Goal: Find specific page/section: Find specific page/section

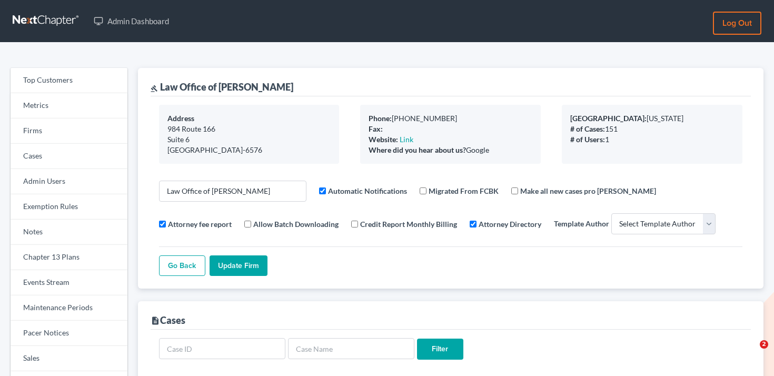
select select
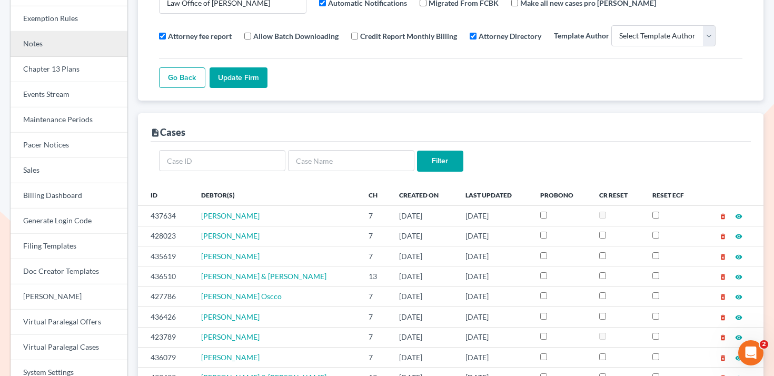
scroll to position [116, 0]
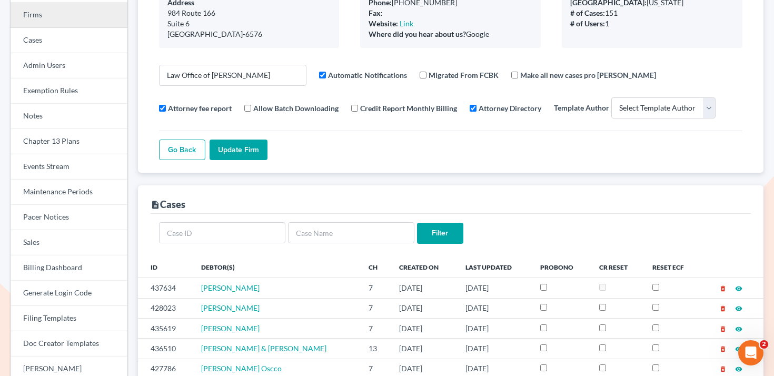
click at [67, 15] on link "Firms" at bounding box center [69, 15] width 117 height 25
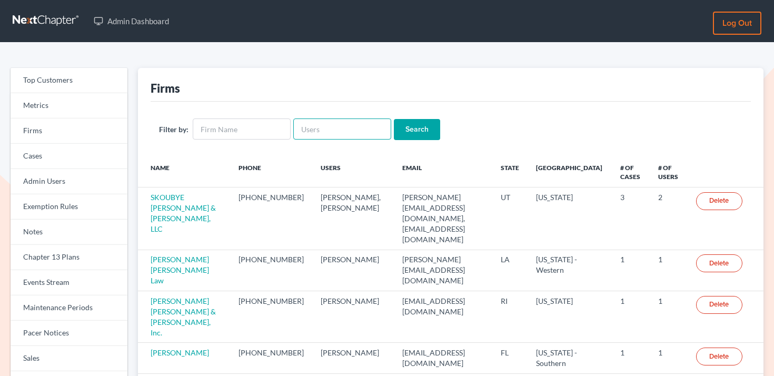
click at [328, 127] on input "text" at bounding box center [342, 128] width 98 height 21
paste input "[PERSON_NAME]"
type input "[PERSON_NAME]"
click at [394, 131] on input "Search" at bounding box center [417, 129] width 46 height 21
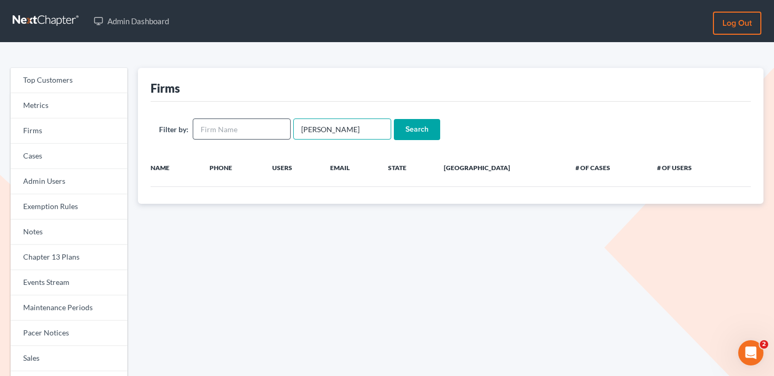
drag, startPoint x: 326, startPoint y: 127, endPoint x: 274, endPoint y: 121, distance: 52.5
click at [274, 121] on form "Filter by: Roberto Jimenez Search" at bounding box center [450, 129] width 583 height 22
type input "Jimenez"
click at [394, 119] on input "Search" at bounding box center [417, 129] width 46 height 21
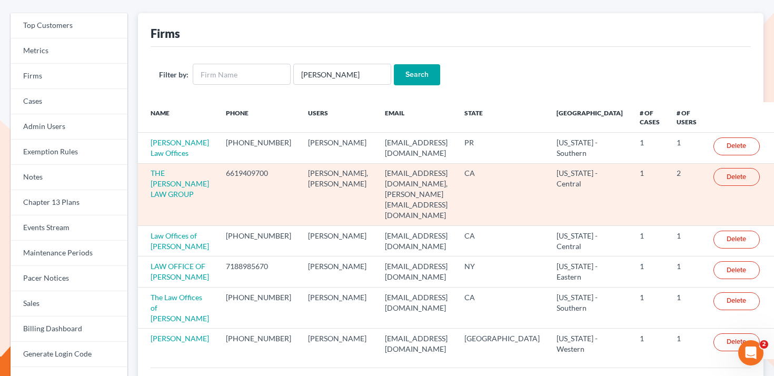
scroll to position [55, 0]
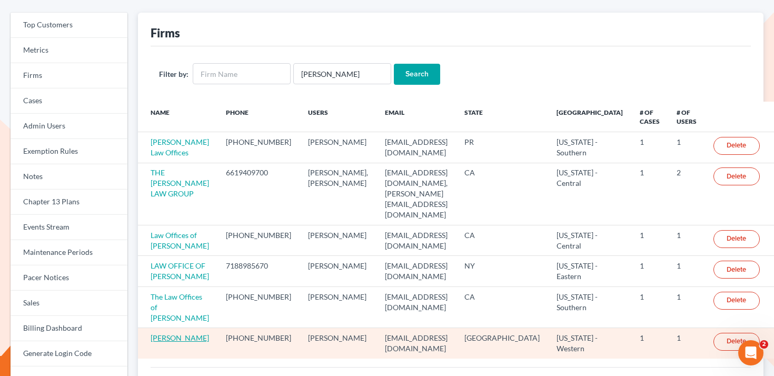
click at [183, 333] on link "[PERSON_NAME]" at bounding box center [180, 337] width 58 height 9
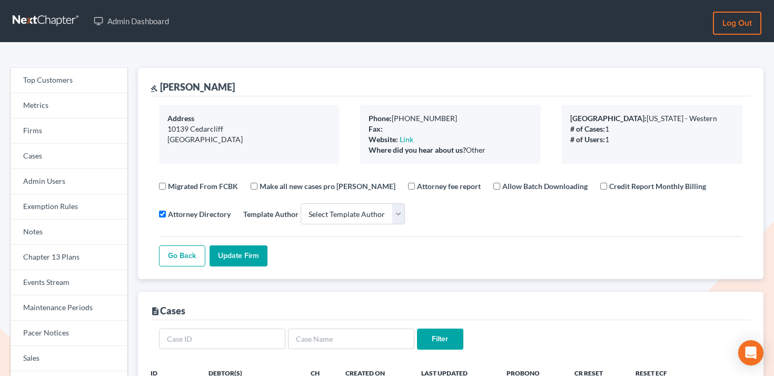
select select
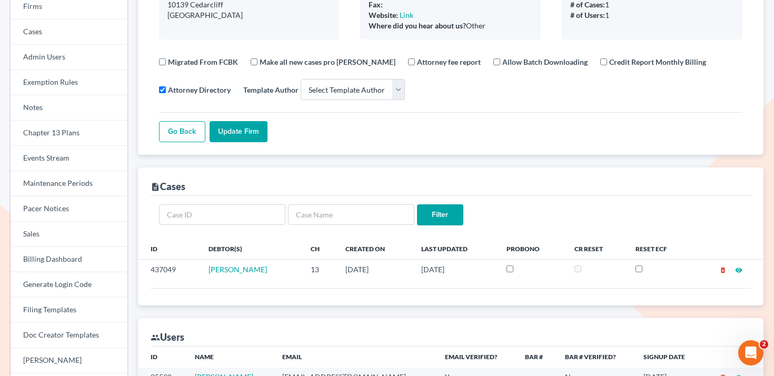
scroll to position [54, 0]
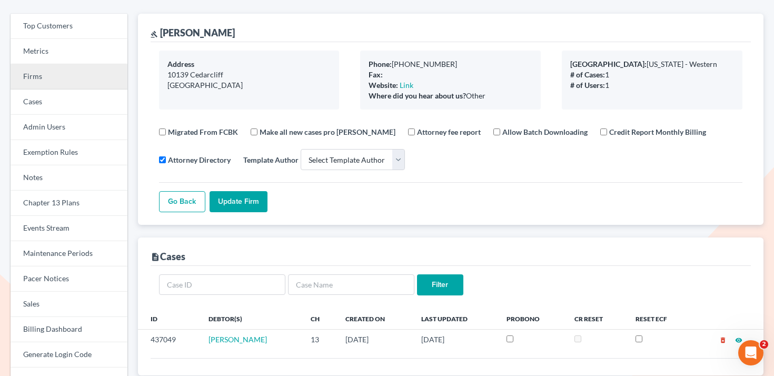
click at [97, 73] on link "Firms" at bounding box center [69, 76] width 117 height 25
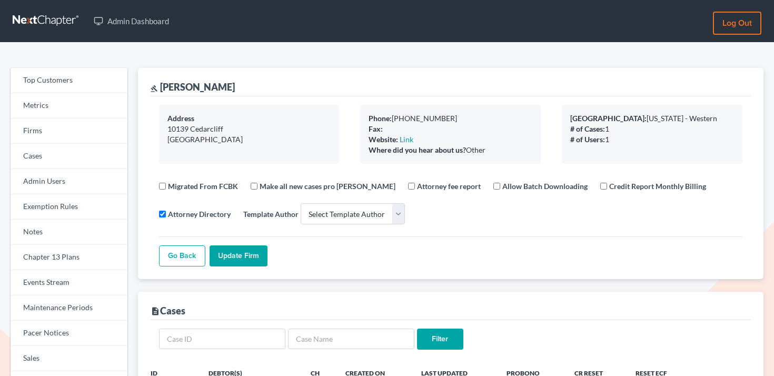
select select
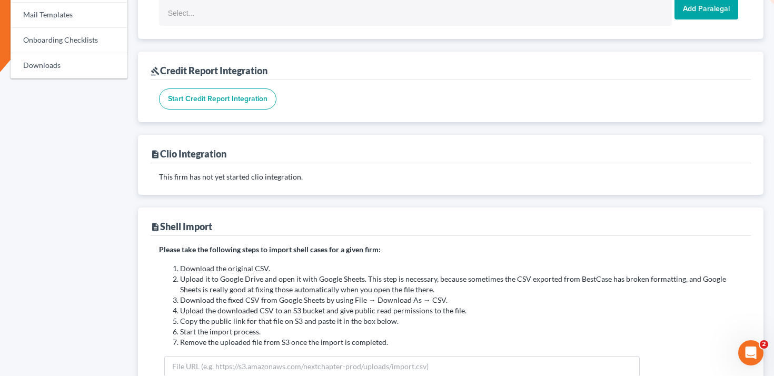
scroll to position [470, 0]
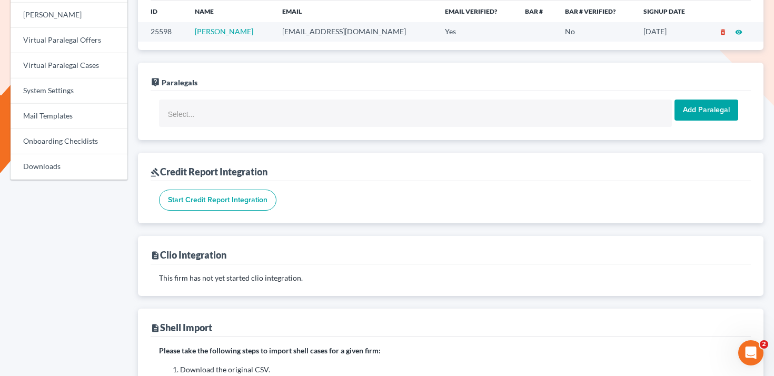
click at [321, 35] on td "easysatellite@yahoo.com" at bounding box center [355, 31] width 163 height 19
copy td "easysatellite@yahoo.com"
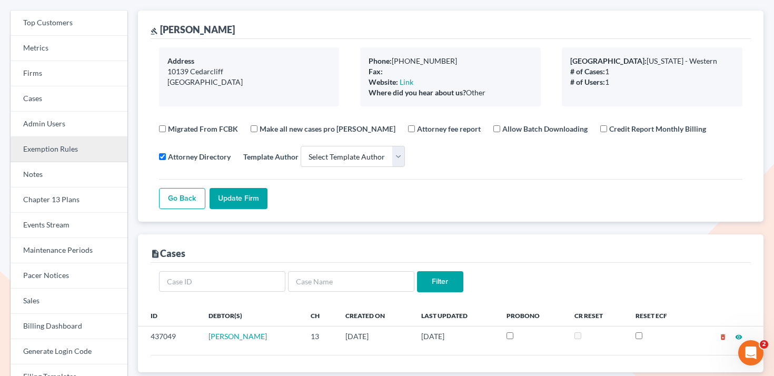
scroll to position [0, 0]
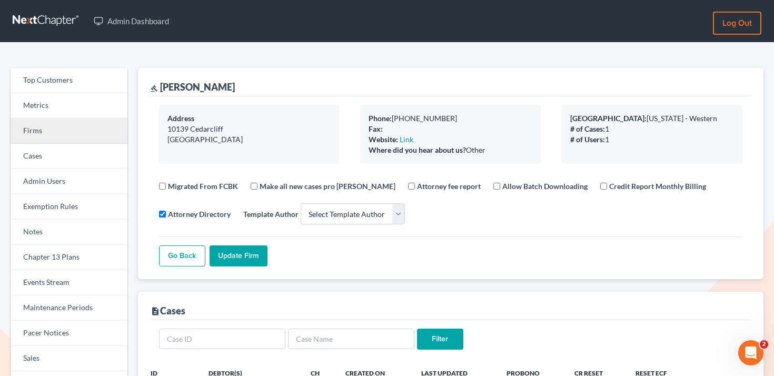
click at [45, 126] on link "Firms" at bounding box center [69, 130] width 117 height 25
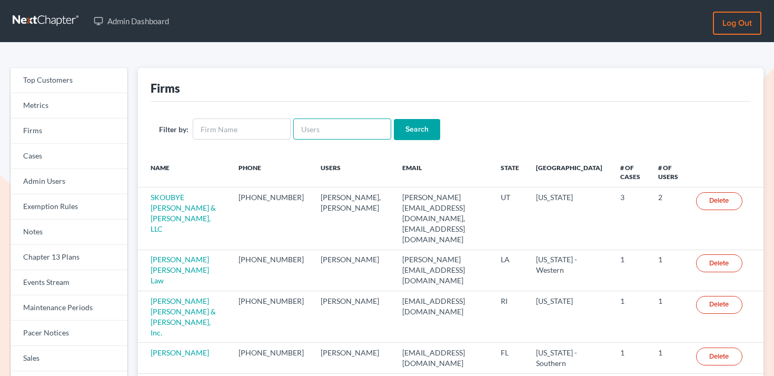
click at [322, 134] on input "text" at bounding box center [342, 128] width 98 height 21
paste input "[PERSON_NAME][EMAIL_ADDRESS][DOMAIN_NAME]"
type input "[PERSON_NAME][EMAIL_ADDRESS][DOMAIN_NAME]"
click at [412, 129] on input "Search" at bounding box center [417, 129] width 46 height 21
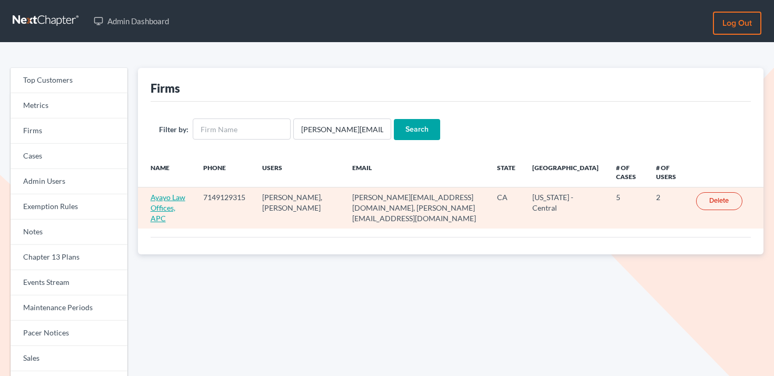
click at [162, 205] on link "Ayayo Law Offices, APC" at bounding box center [168, 208] width 35 height 30
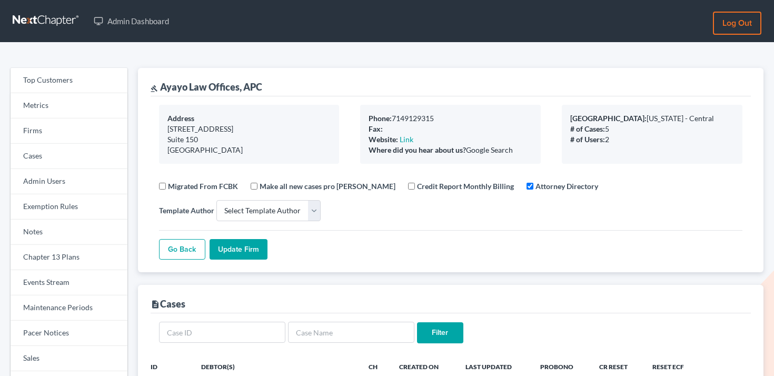
select select
click at [69, 283] on link "Events Stream" at bounding box center [69, 282] width 117 height 25
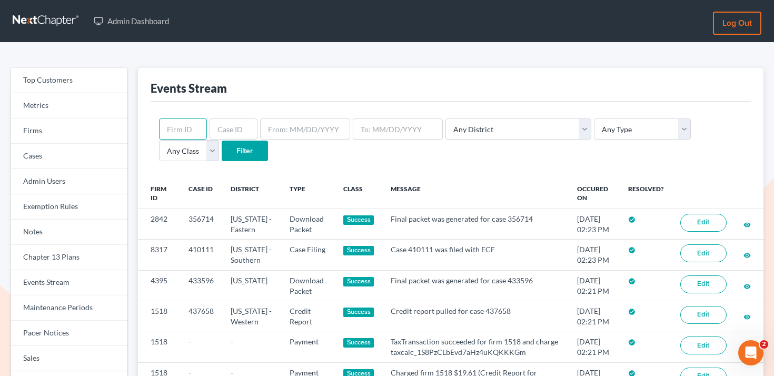
click at [188, 121] on input "text" at bounding box center [183, 128] width 48 height 21
paste input "3484"
type input "3484"
click at [222, 156] on input "Filter" at bounding box center [245, 151] width 46 height 21
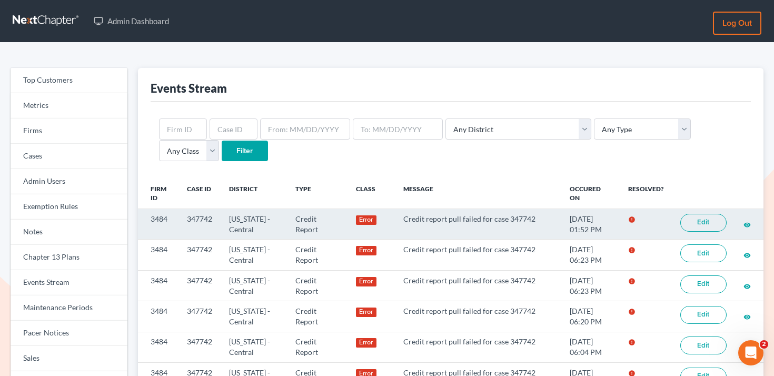
click at [700, 222] on link "Edit" at bounding box center [703, 223] width 46 height 18
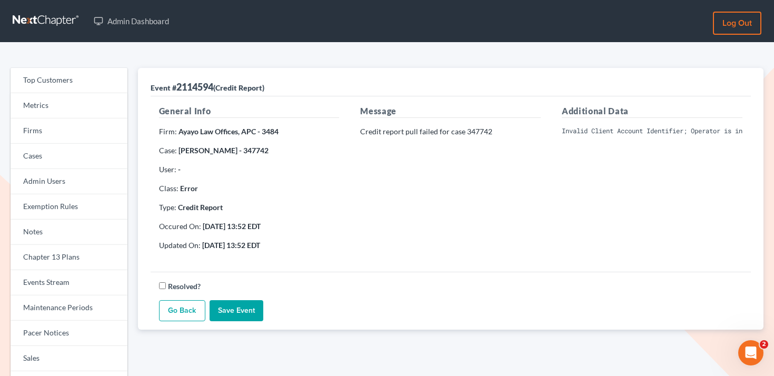
click at [628, 130] on pre "Invalid Client Account Identifier; Operator is inactive. Please visit our websi…" at bounding box center [652, 130] width 181 height 9
copy div "Invalid Client Account Identifier; Operator is inactive. Please visit our websi…"
drag, startPoint x: 235, startPoint y: 132, endPoint x: 212, endPoint y: 133, distance: 23.7
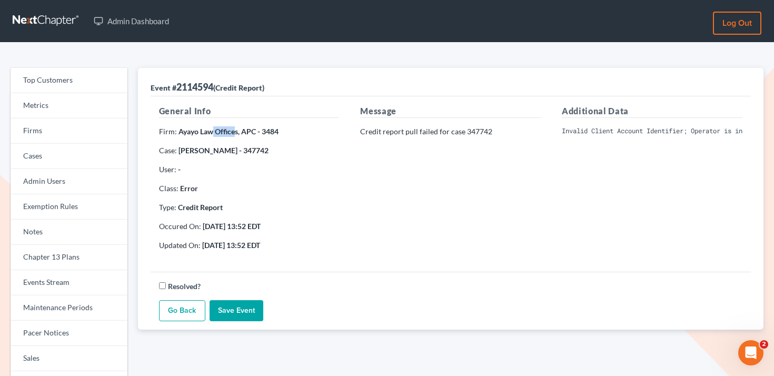
click at [212, 133] on strong "Ayayo Law Offices, APC - 3484" at bounding box center [228, 131] width 100 height 9
drag, startPoint x: 237, startPoint y: 133, endPoint x: 177, endPoint y: 133, distance: 60.0
click at [178, 133] on strong "Ayayo Law Offices, APC - 3484" at bounding box center [228, 131] width 100 height 9
copy strong "Ayayo Law Offices"
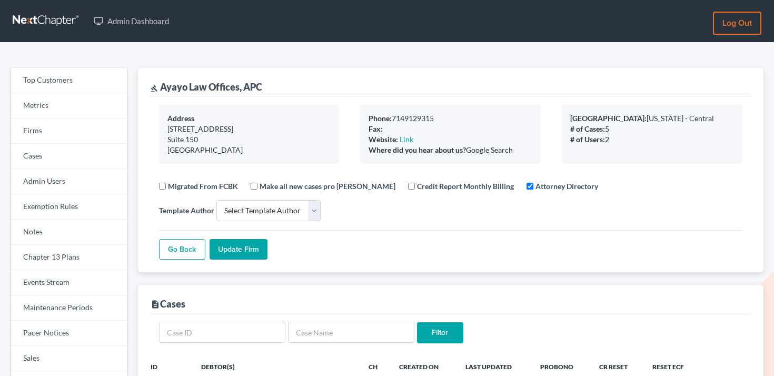
select select
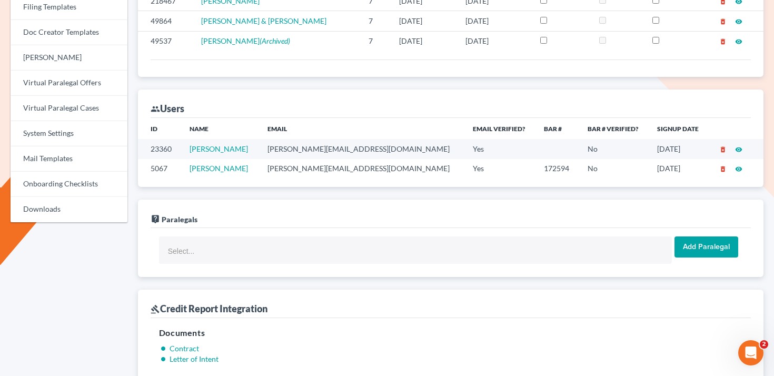
scroll to position [650, 0]
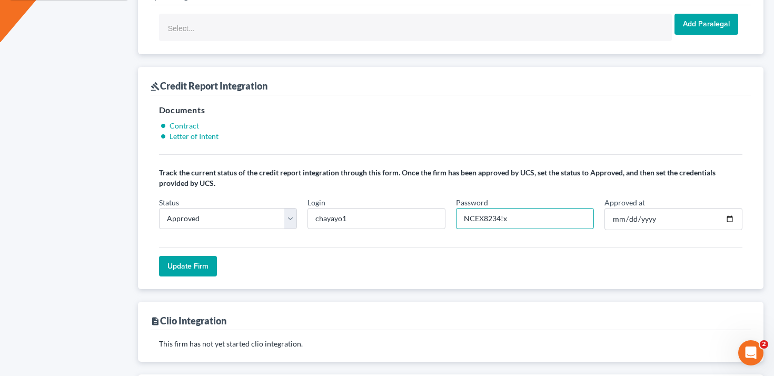
drag, startPoint x: 499, startPoint y: 219, endPoint x: 456, endPoint y: 216, distance: 43.2
click at [456, 217] on input "NCEX8234!x" at bounding box center [525, 218] width 138 height 21
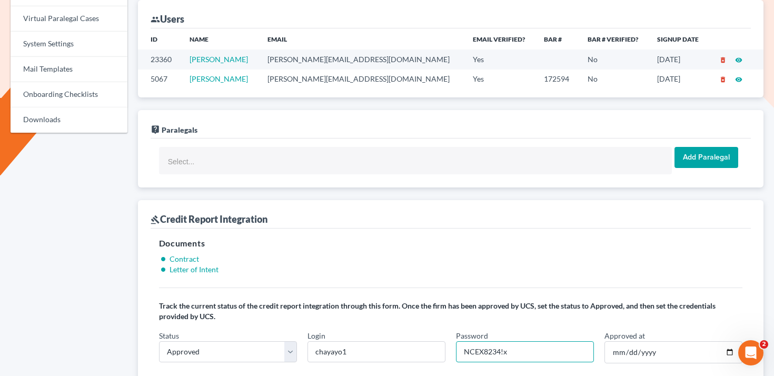
scroll to position [380, 0]
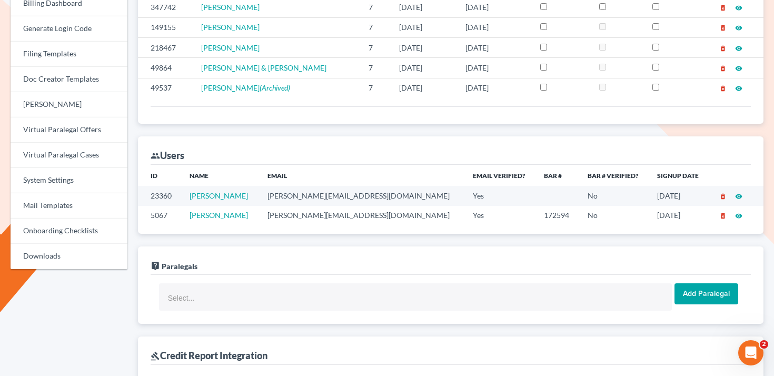
drag, startPoint x: 270, startPoint y: 216, endPoint x: 194, endPoint y: 215, distance: 76.3
click at [194, 215] on td "[PERSON_NAME]" at bounding box center [220, 215] width 78 height 19
copy link "[PERSON_NAME]"
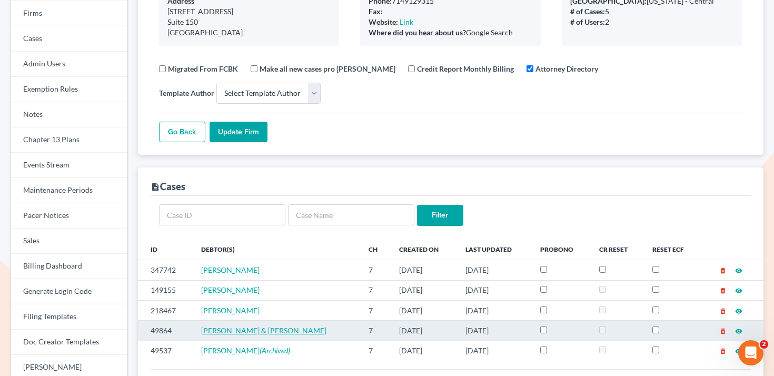
scroll to position [0, 0]
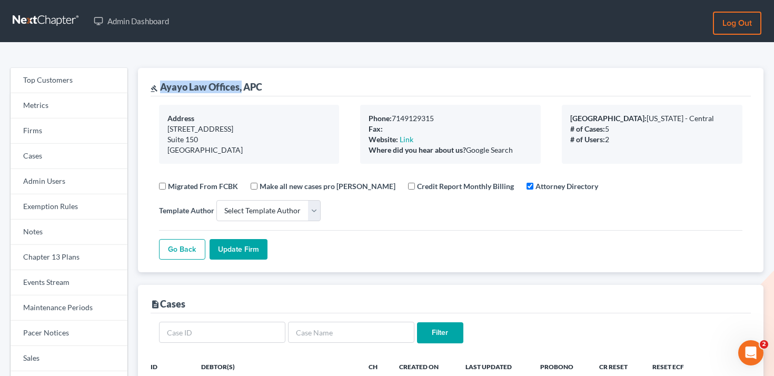
drag, startPoint x: 242, startPoint y: 87, endPoint x: 161, endPoint y: 86, distance: 81.1
click at [161, 86] on div "gavel Ayayo Law Offices, APC" at bounding box center [207, 87] width 112 height 13
copy div "Ayayo Law Offices,"
